Goal: Check status: Check status

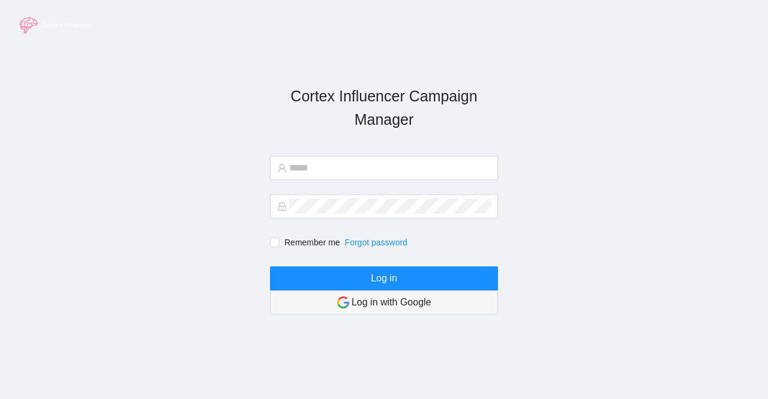
type input "**********"
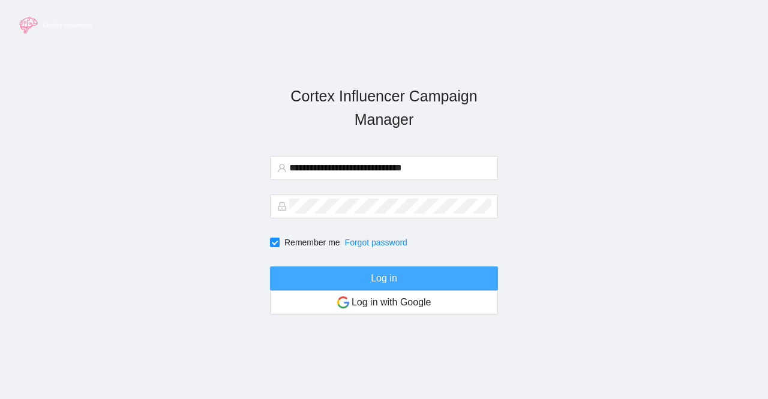
click at [325, 278] on button "Log in" at bounding box center [384, 278] width 228 height 24
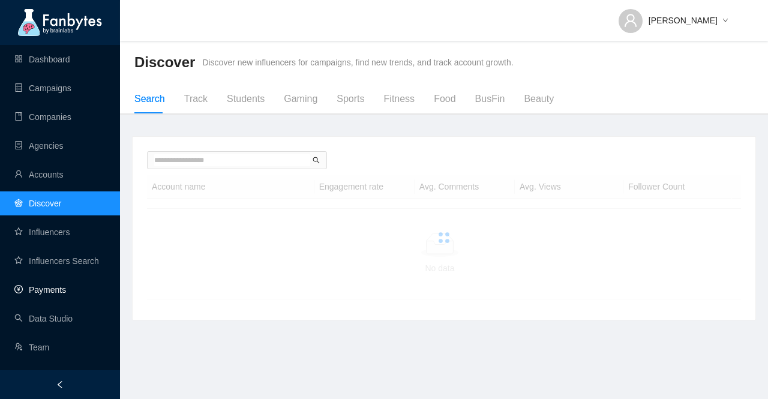
click at [41, 295] on link "Payments" at bounding box center [40, 290] width 52 height 10
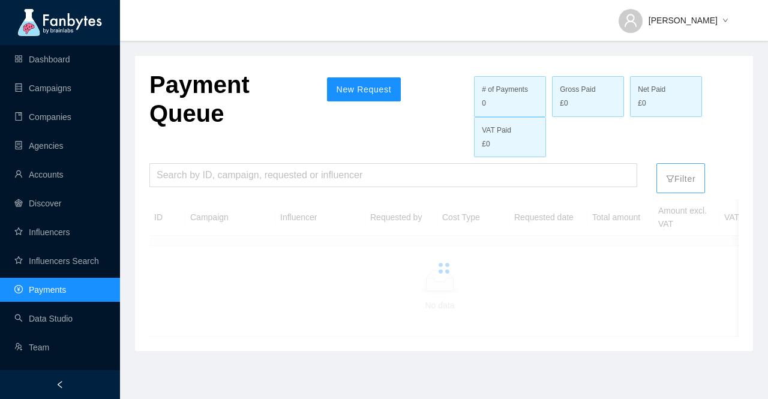
click at [684, 182] on p "Filter" at bounding box center [680, 175] width 29 height 19
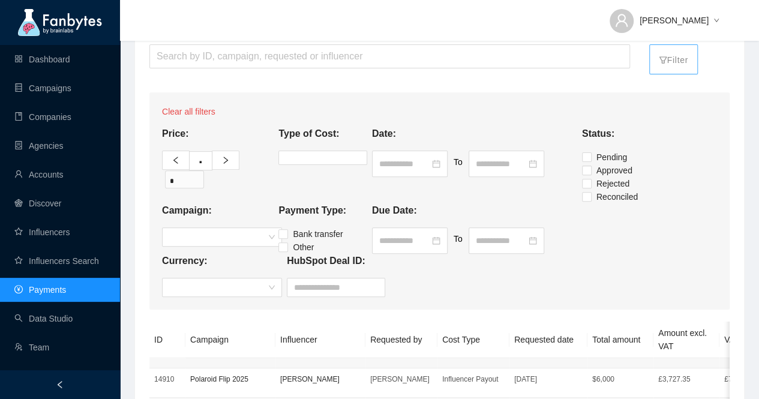
scroll to position [120, 0]
click at [271, 288] on span at bounding box center [222, 286] width 106 height 18
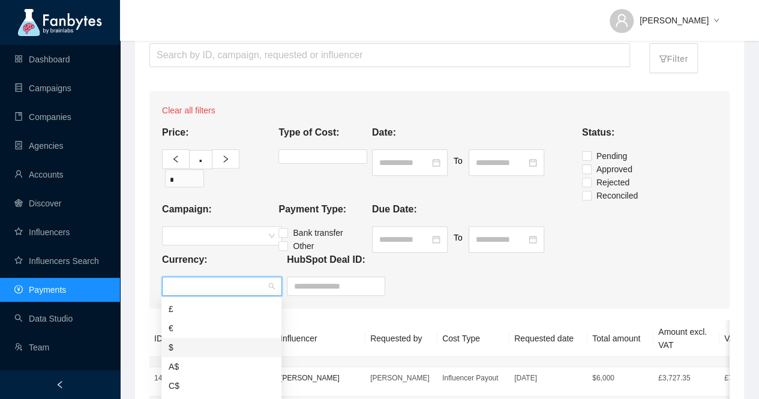
click at [222, 346] on div "$" at bounding box center [222, 347] width 106 height 13
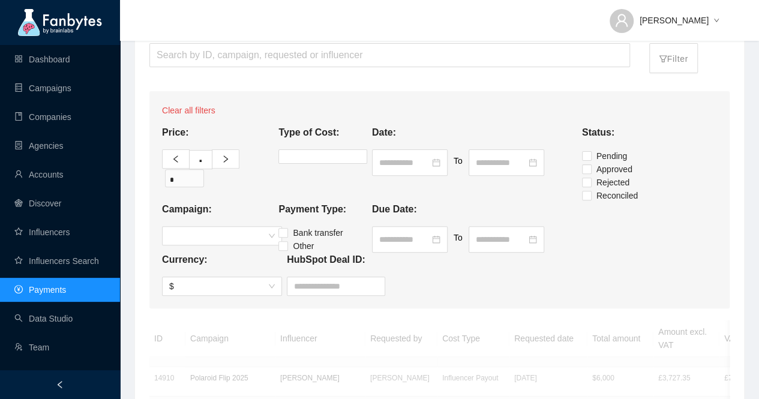
click at [635, 260] on div "Currency: $ HubSpot Deal ID:" at bounding box center [440, 274] width 560 height 43
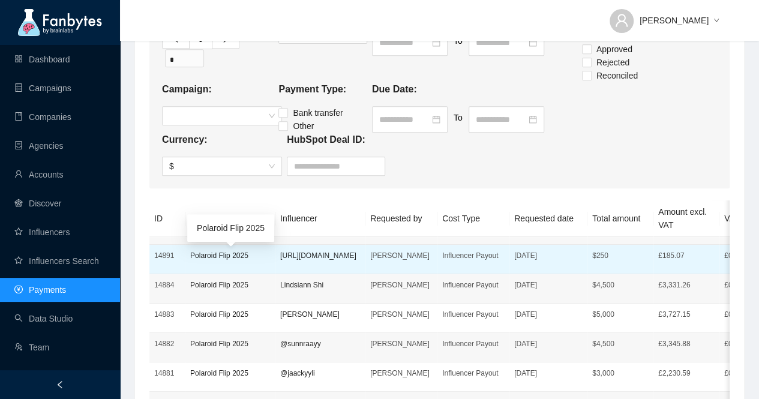
click at [215, 262] on p "Polaroid Flip 2025" at bounding box center [230, 256] width 80 height 12
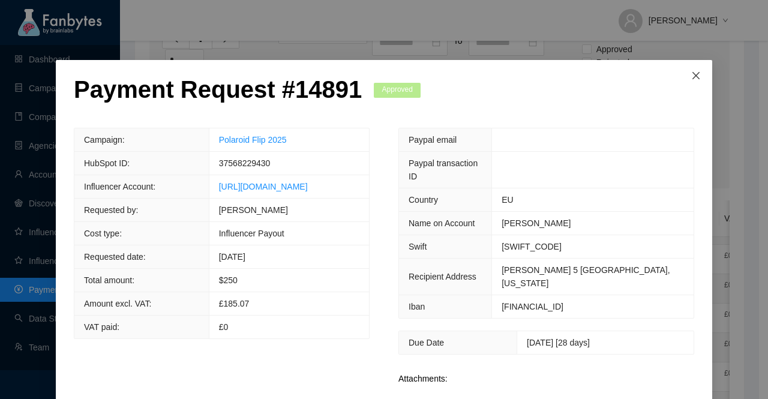
click at [691, 73] on icon "close" at bounding box center [696, 76] width 10 height 10
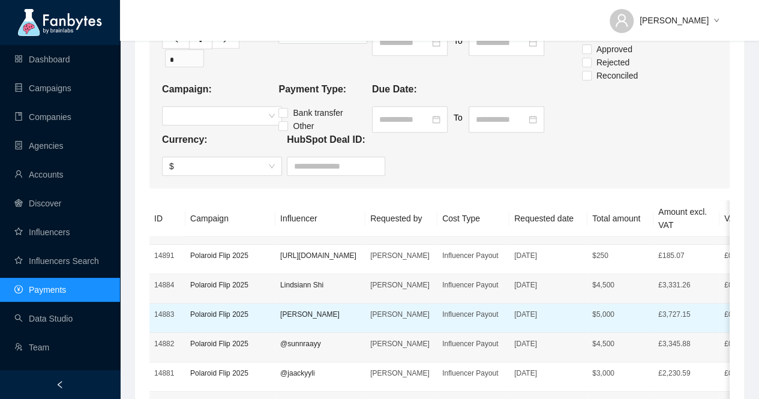
click at [473, 320] on p "Influencer Payout" at bounding box center [473, 314] width 62 height 12
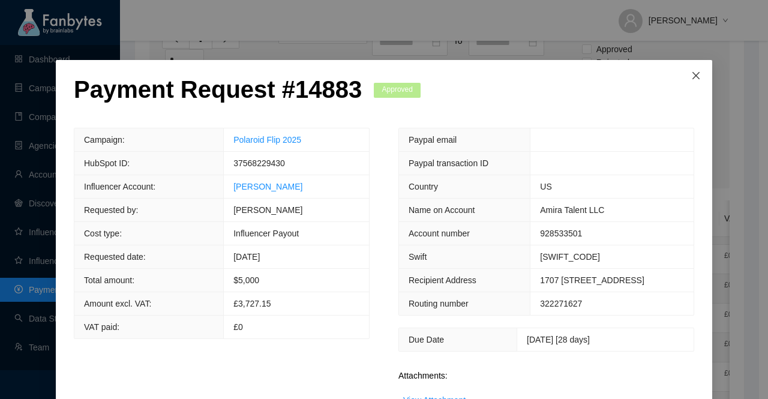
click at [698, 77] on span "Close" at bounding box center [696, 76] width 32 height 32
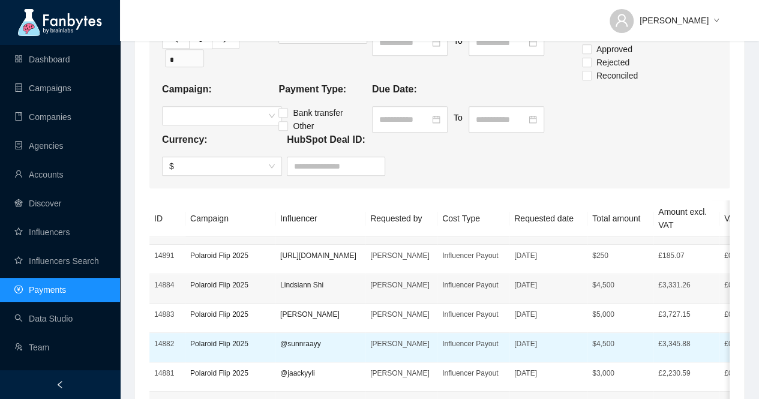
click at [296, 350] on p "@sunnraayy" at bounding box center [320, 344] width 80 height 12
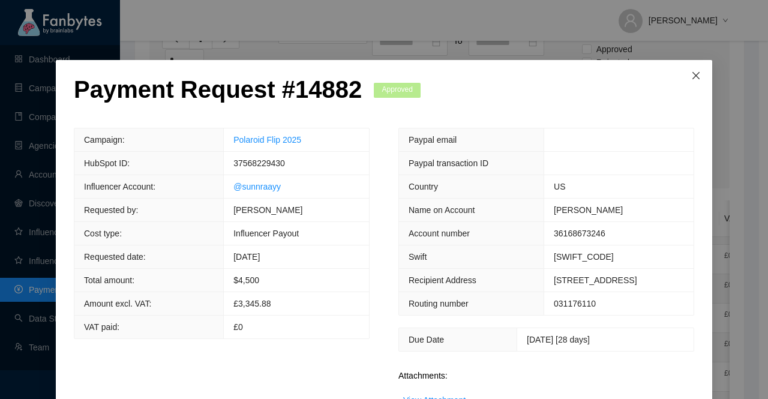
click at [692, 77] on icon "close" at bounding box center [695, 75] width 7 height 7
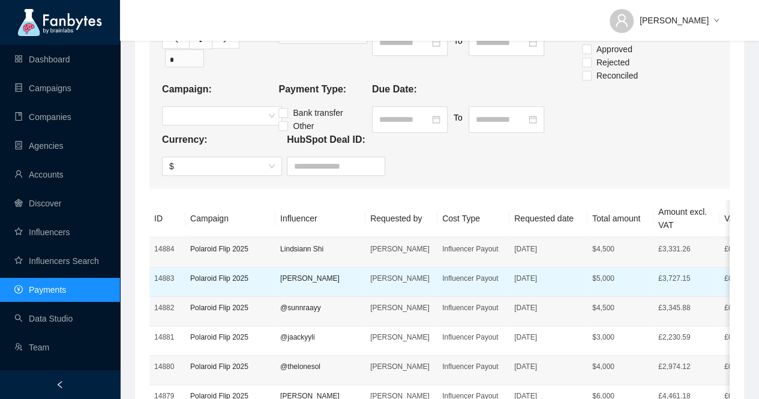
scroll to position [180, 0]
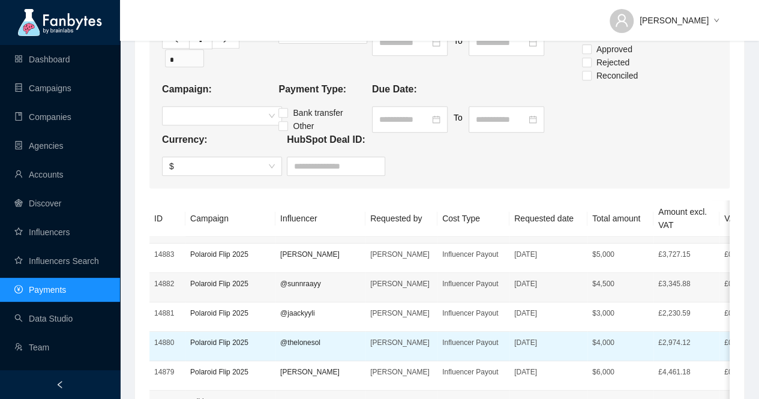
click at [304, 349] on p "@thelonesol" at bounding box center [320, 343] width 80 height 12
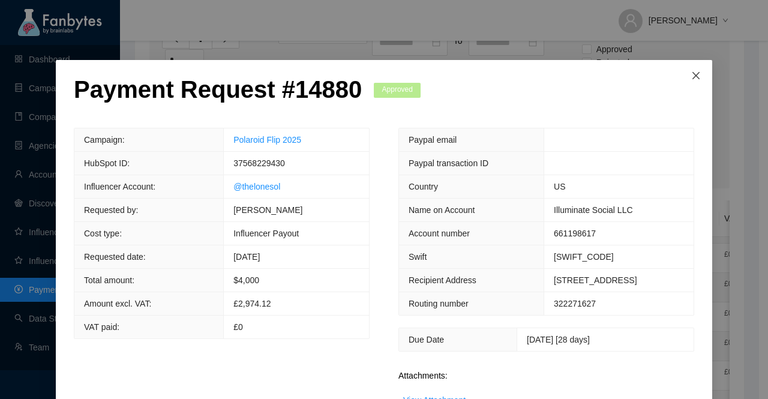
click at [691, 79] on icon "close" at bounding box center [696, 76] width 10 height 10
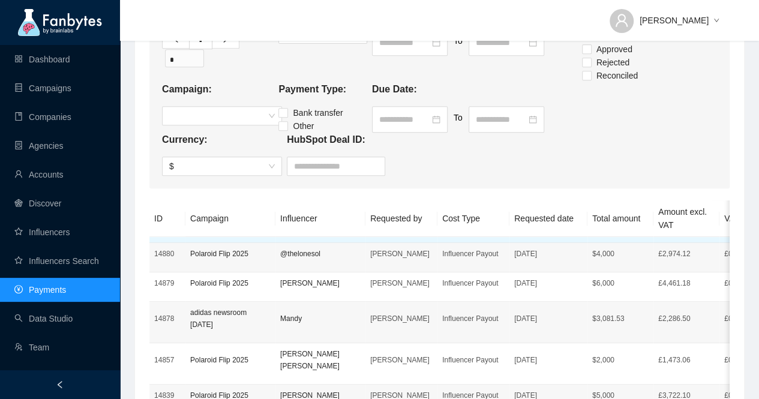
scroll to position [300, 0]
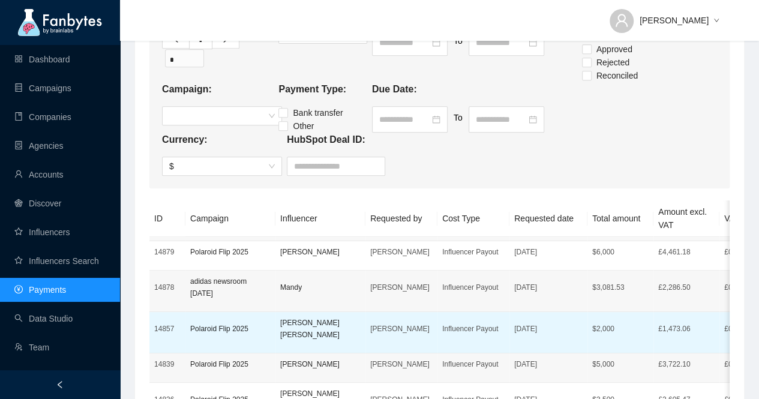
click at [296, 333] on p "[PERSON_NAME] [PERSON_NAME]" at bounding box center [320, 329] width 80 height 24
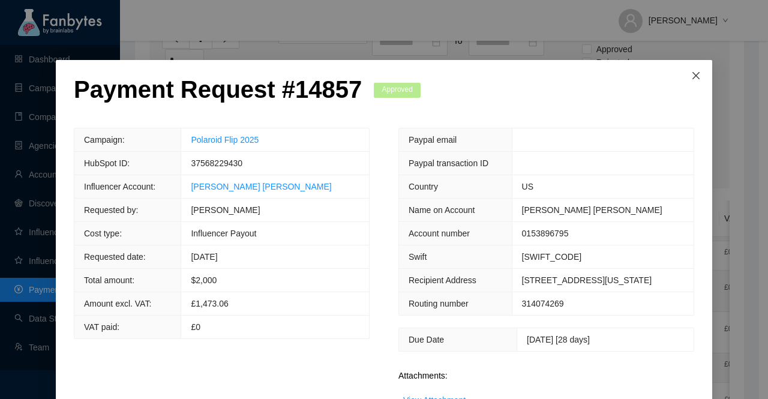
click at [692, 79] on icon "close" at bounding box center [696, 76] width 10 height 10
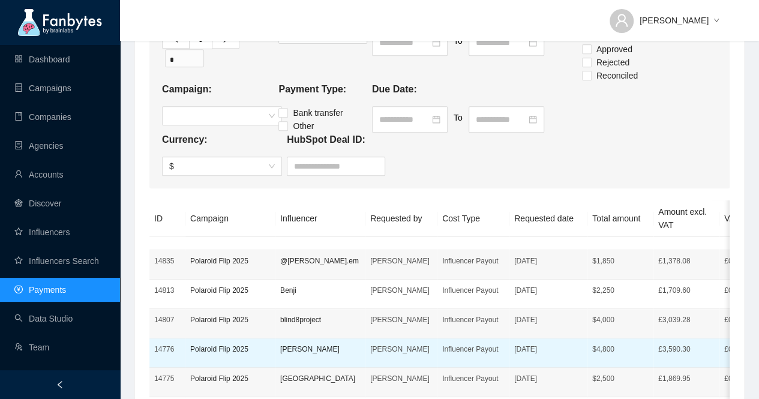
scroll to position [480, 0]
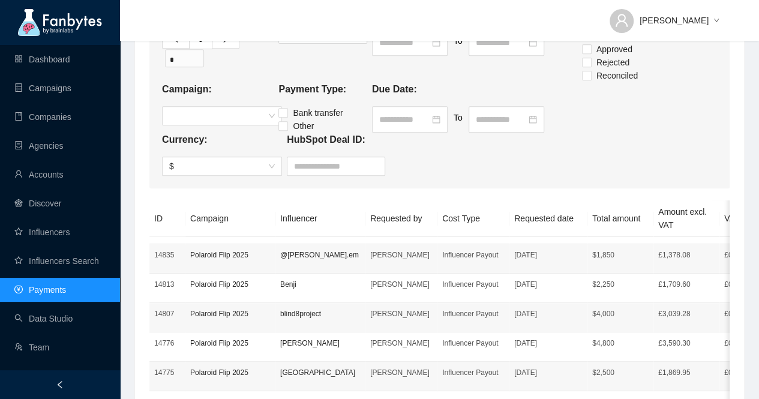
click at [288, 367] on p "[GEOGRAPHIC_DATA]" at bounding box center [320, 373] width 80 height 12
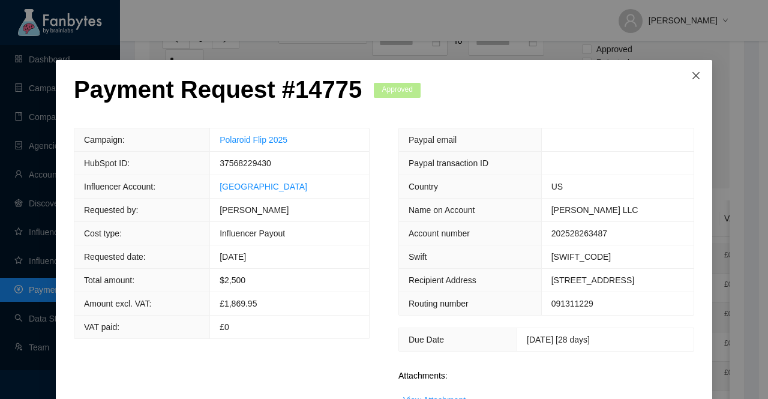
click at [692, 76] on icon "close" at bounding box center [695, 75] width 7 height 7
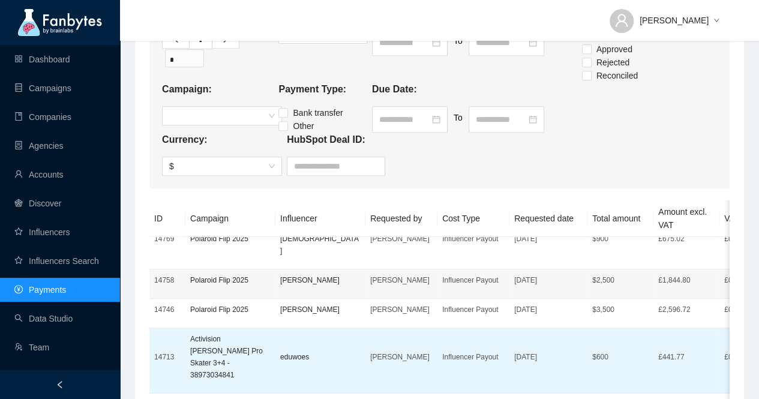
scroll to position [660, 0]
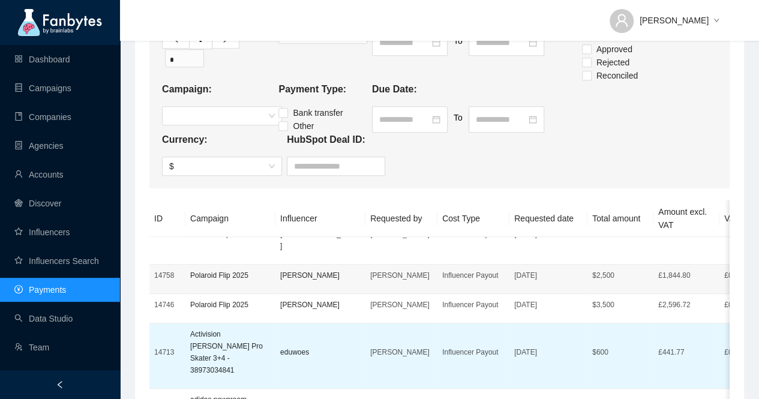
click at [312, 346] on p "eduwoes" at bounding box center [320, 352] width 80 height 12
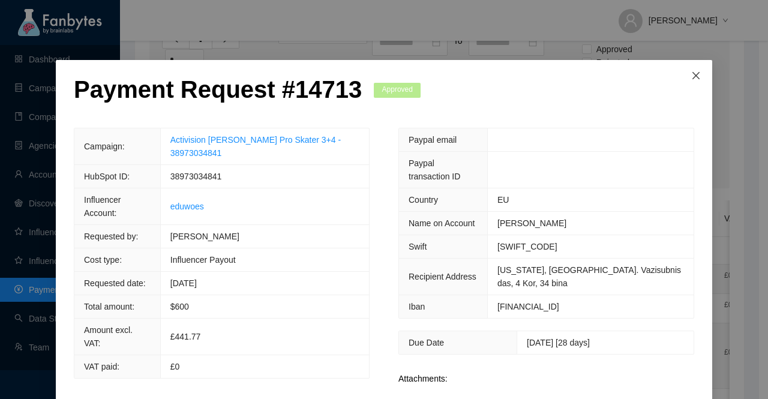
click at [700, 82] on span "Close" at bounding box center [696, 76] width 32 height 32
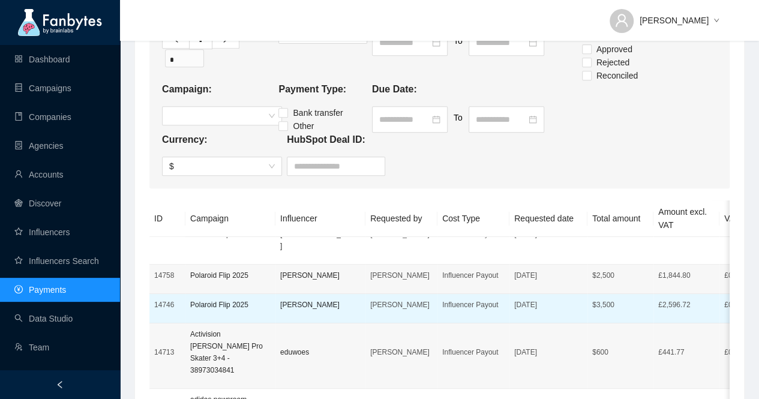
click at [287, 299] on p "[PERSON_NAME]" at bounding box center [320, 305] width 80 height 12
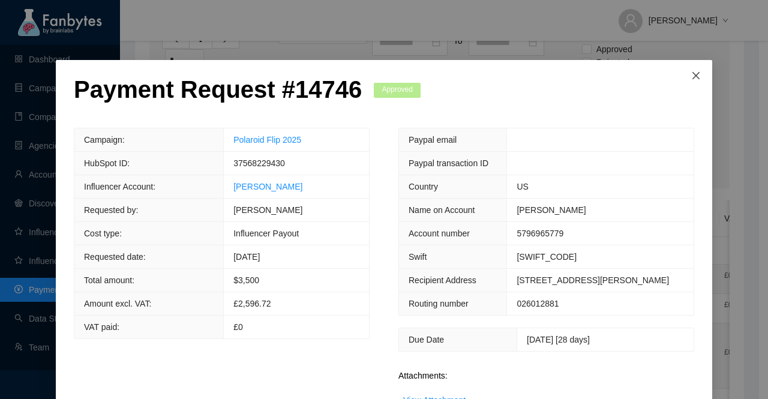
click at [691, 74] on icon "close" at bounding box center [696, 76] width 10 height 10
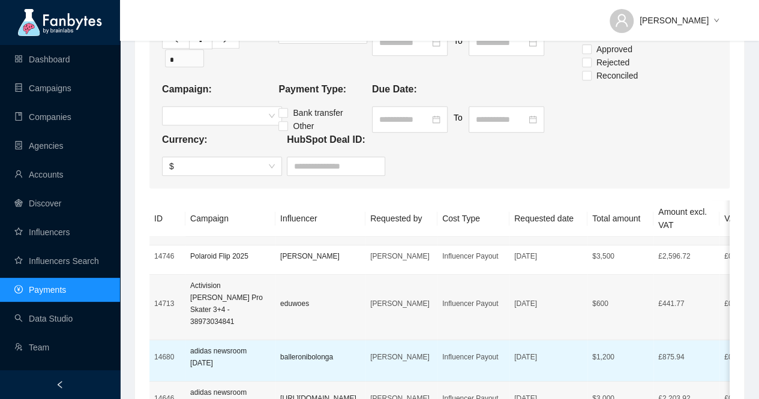
scroll to position [720, 0]
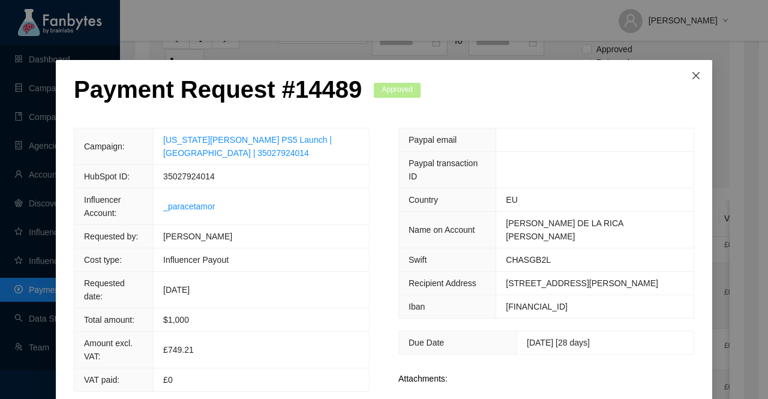
click at [696, 77] on span "Close" at bounding box center [696, 76] width 32 height 32
